Goal: Task Accomplishment & Management: Manage account settings

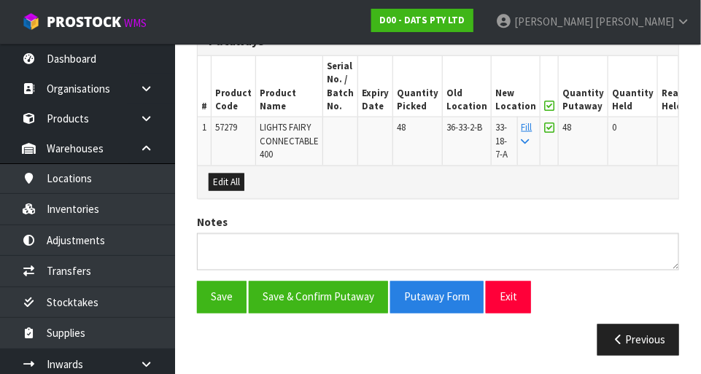
scroll to position [0, 25]
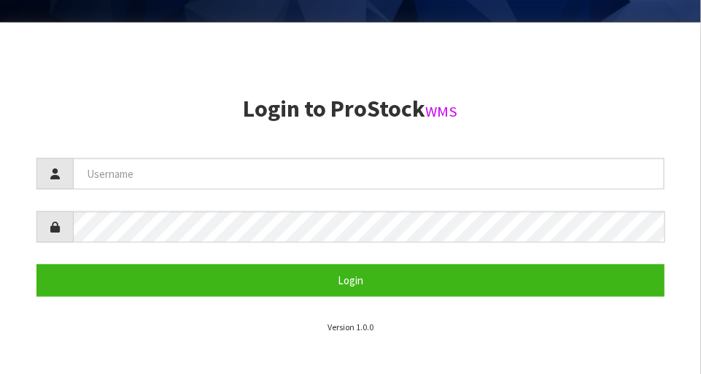
scroll to position [374, 0]
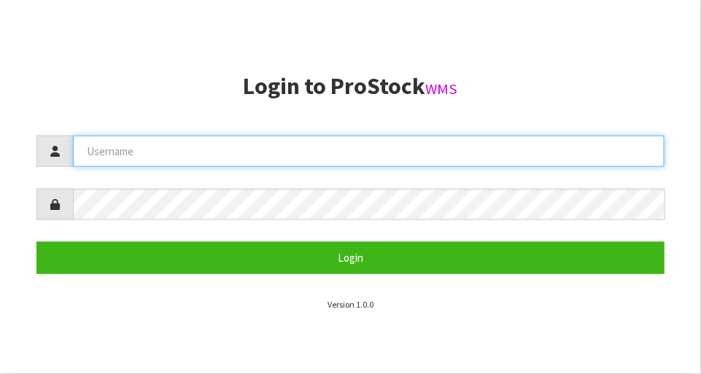
click at [467, 149] on input "text" at bounding box center [368, 151] width 591 height 31
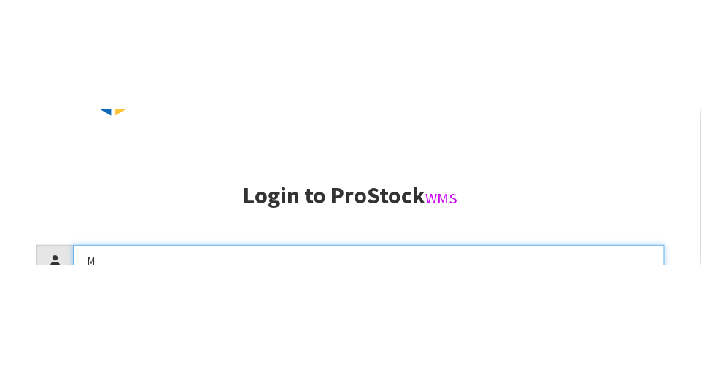
scroll to position [158, 0]
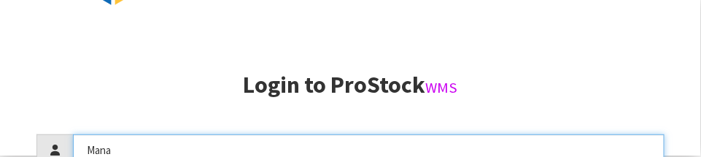
type input "Mana"
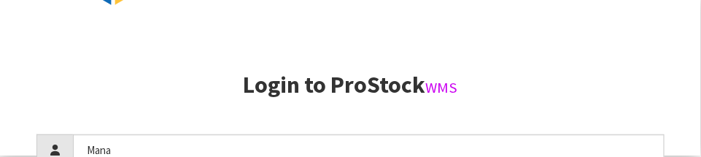
click at [587, 70] on aside "Login to ProStock WMS Mana Login Version 1.0.0" at bounding box center [350, 77] width 701 height 157
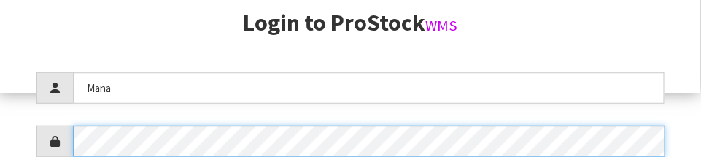
scroll to position [283, 0]
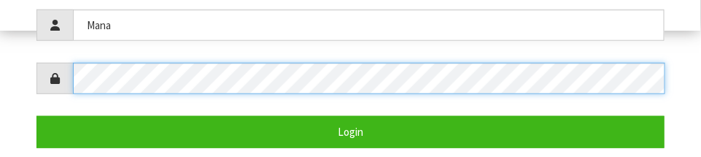
click at [36, 116] on button "Login" at bounding box center [350, 131] width 628 height 31
